Goal: Task Accomplishment & Management: Use online tool/utility

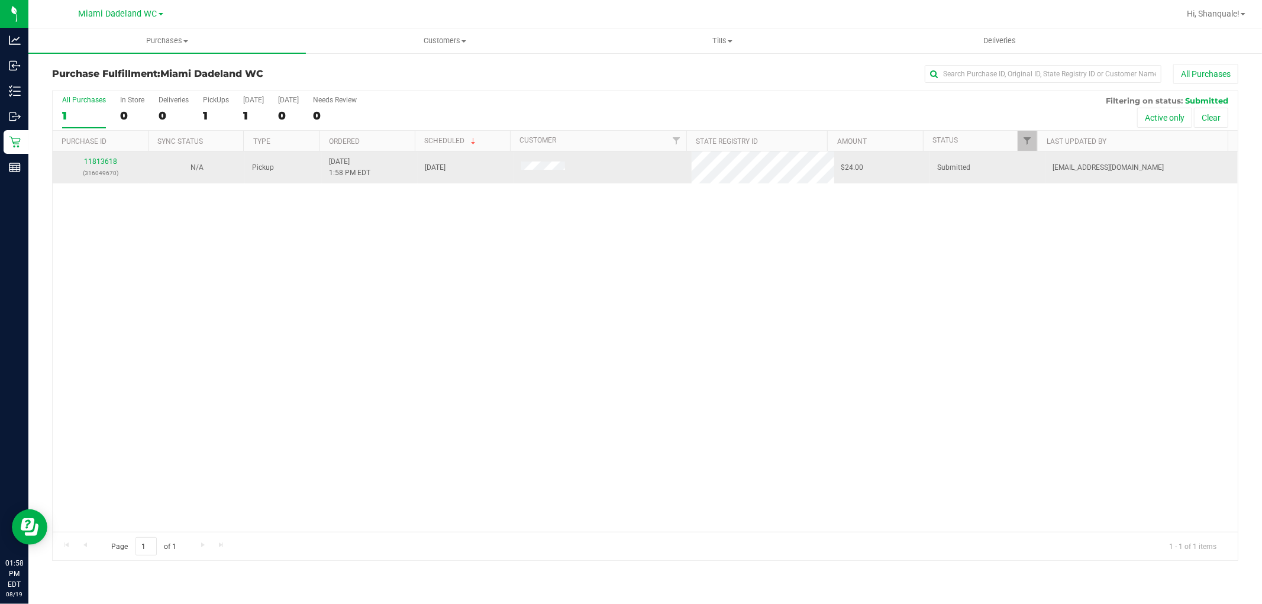
click at [116, 162] on div "11813618 (316049670)" at bounding box center [101, 167] width 82 height 22
click at [110, 162] on link "11813618" at bounding box center [100, 161] width 33 height 8
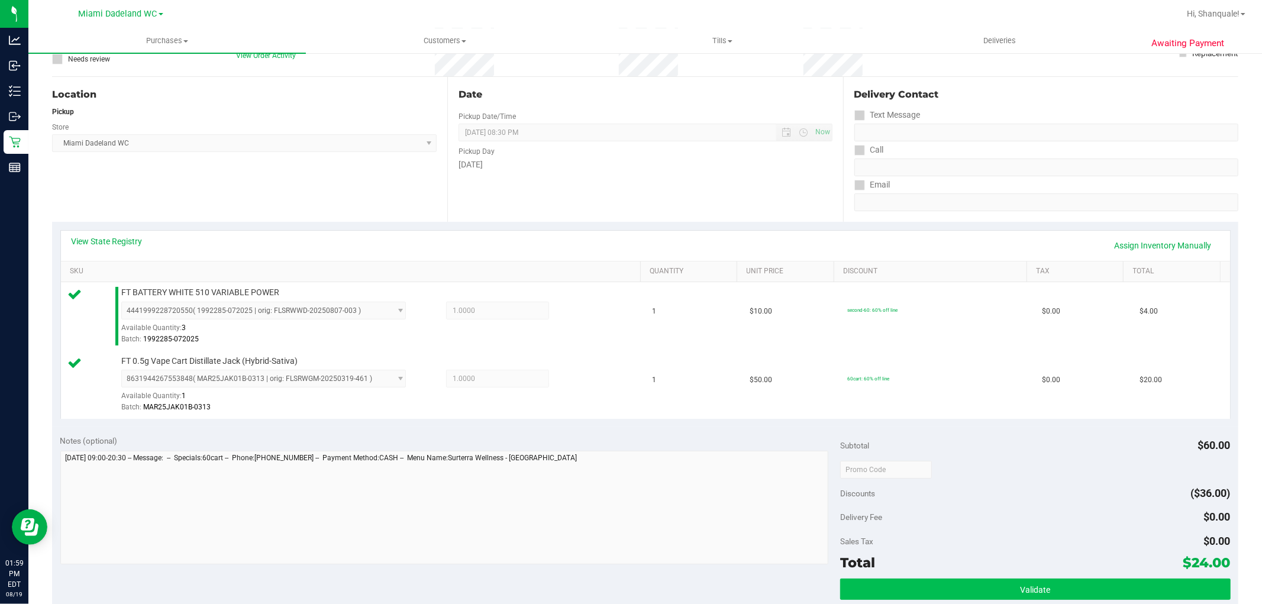
scroll to position [131, 0]
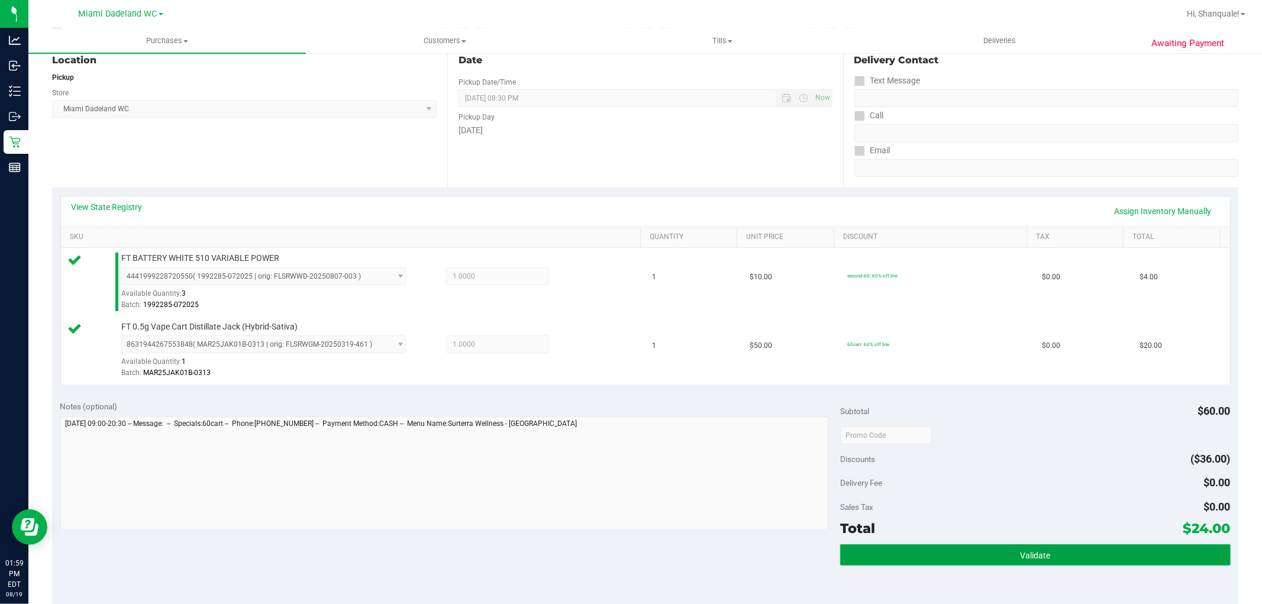
click at [958, 559] on button "Validate" at bounding box center [1035, 554] width 390 height 21
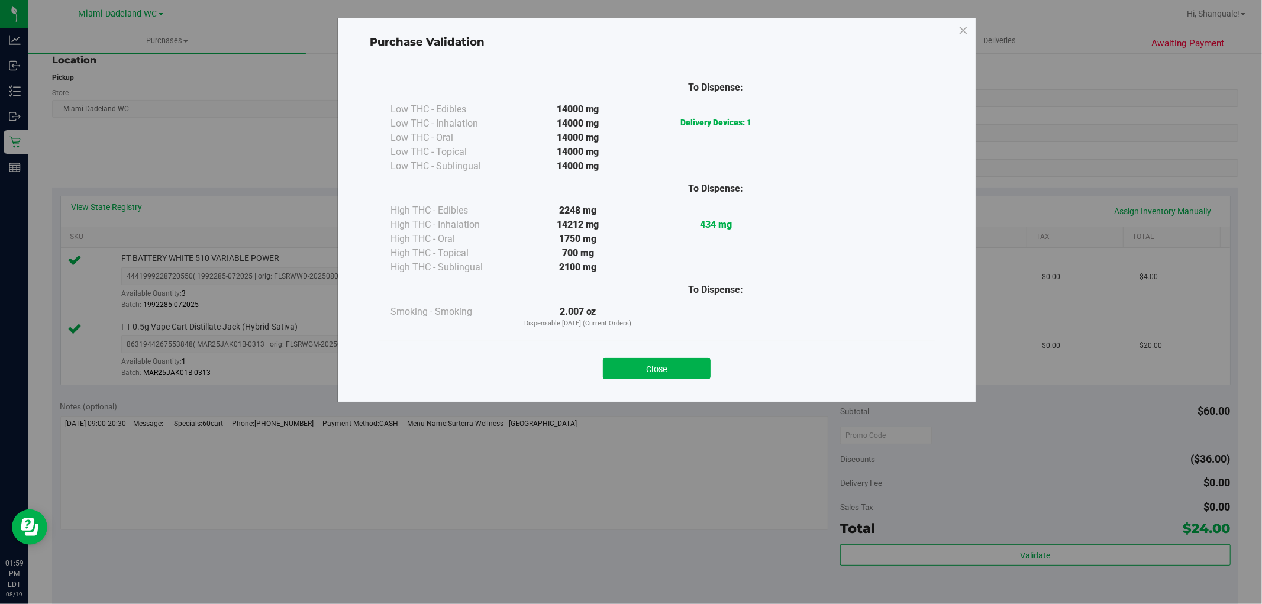
click at [646, 380] on div "Close" at bounding box center [657, 365] width 556 height 48
drag, startPoint x: 653, startPoint y: 361, endPoint x: 662, endPoint y: 363, distance: 8.5
click at [654, 361] on button "Close" at bounding box center [657, 368] width 108 height 21
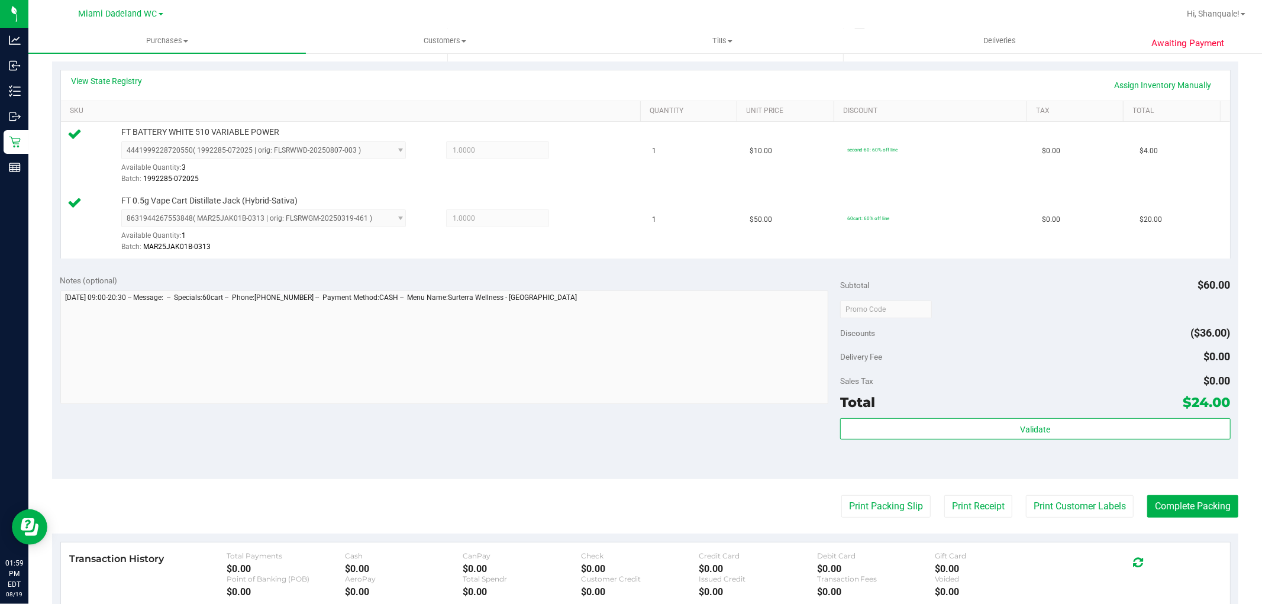
scroll to position [263, 0]
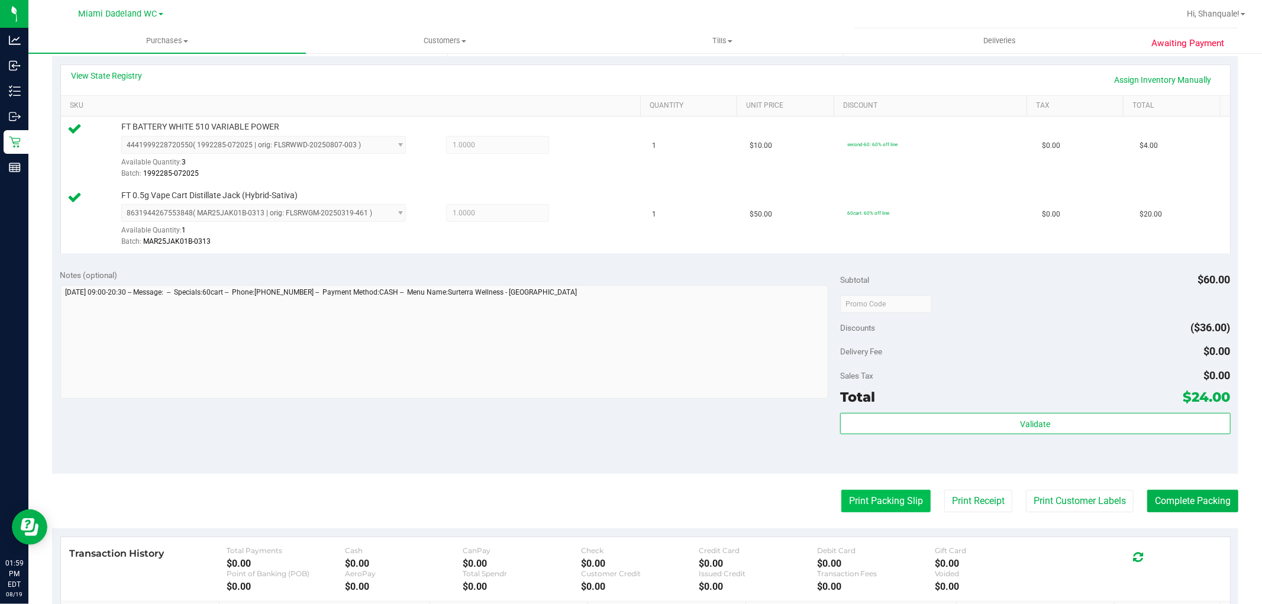
click at [862, 500] on button "Print Packing Slip" at bounding box center [886, 501] width 89 height 22
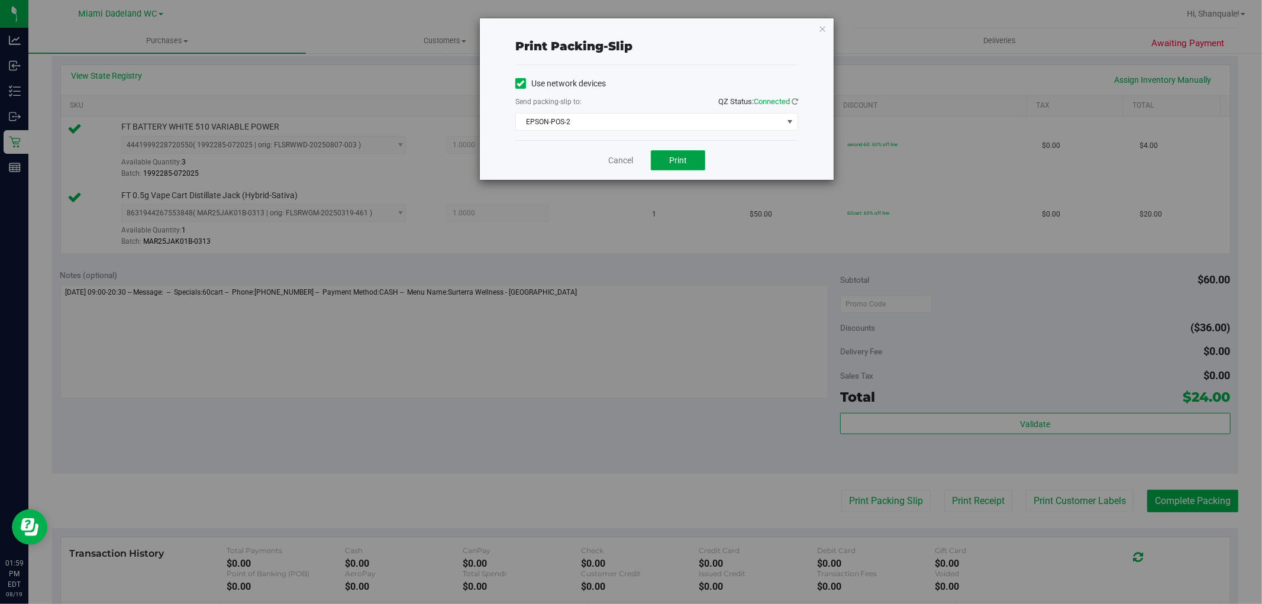
click at [687, 154] on button "Print" at bounding box center [678, 160] width 54 height 20
click at [624, 162] on link "Cancel" at bounding box center [620, 160] width 25 height 12
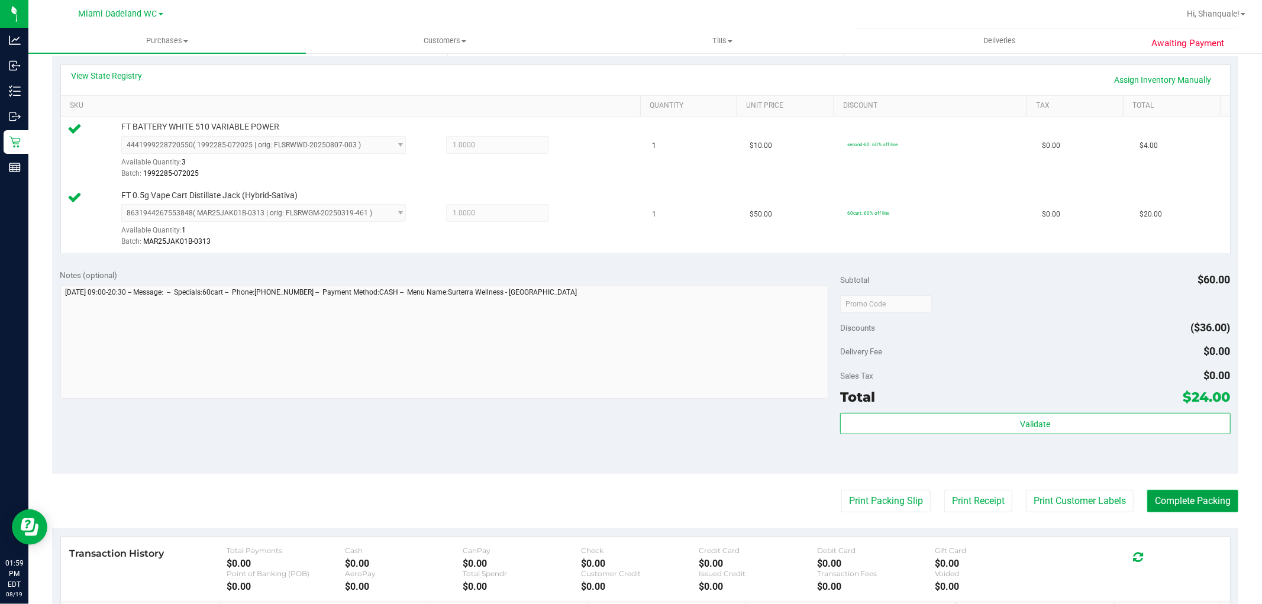
click at [1198, 503] on button "Complete Packing" at bounding box center [1193, 501] width 91 height 22
